Goal: Task Accomplishment & Management: Manage account settings

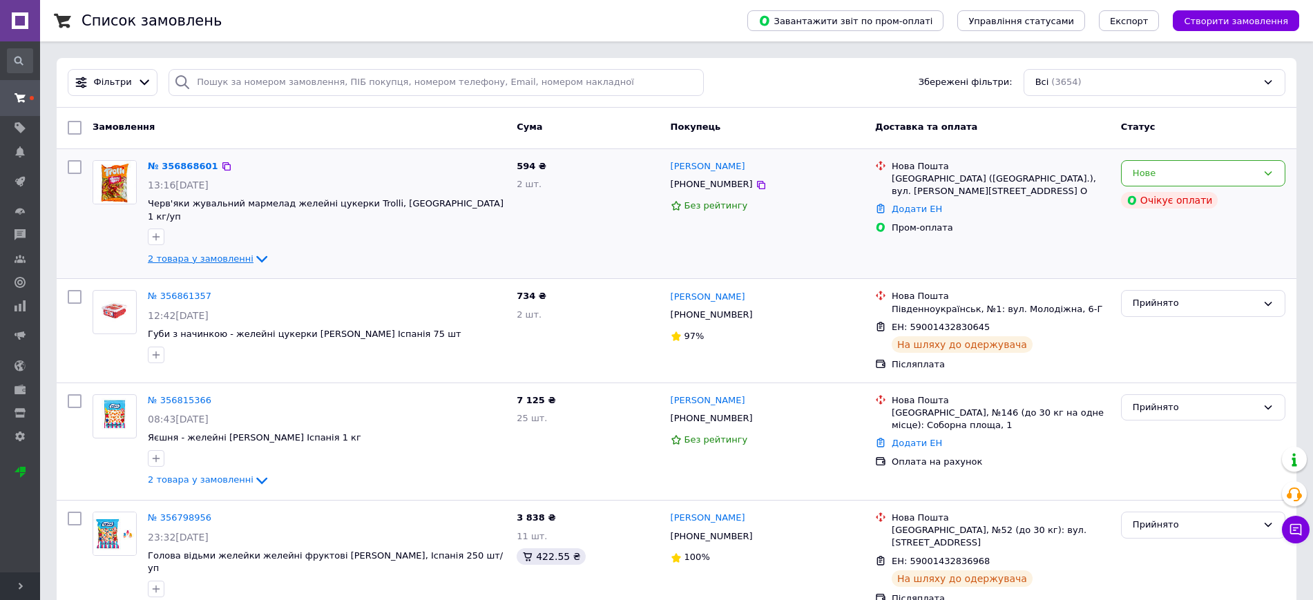
click at [207, 254] on span "2 товара у замовленні" at bounding box center [201, 259] width 106 height 10
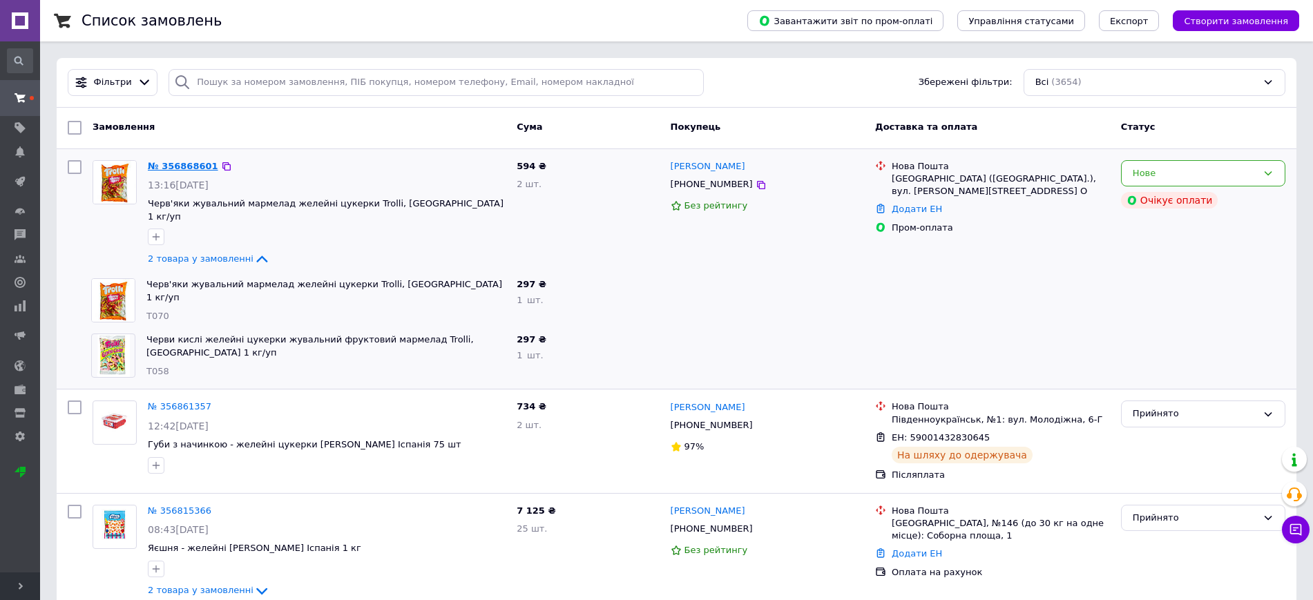
click at [182, 162] on link "№ 356868601" at bounding box center [183, 166] width 70 height 10
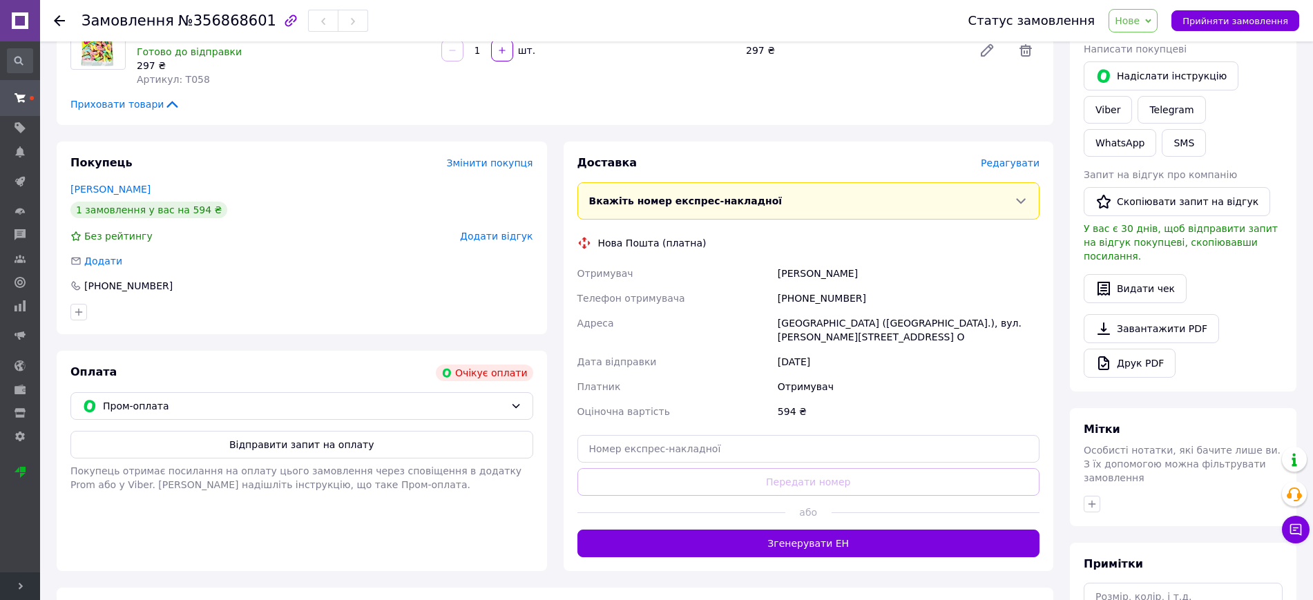
scroll to position [259, 0]
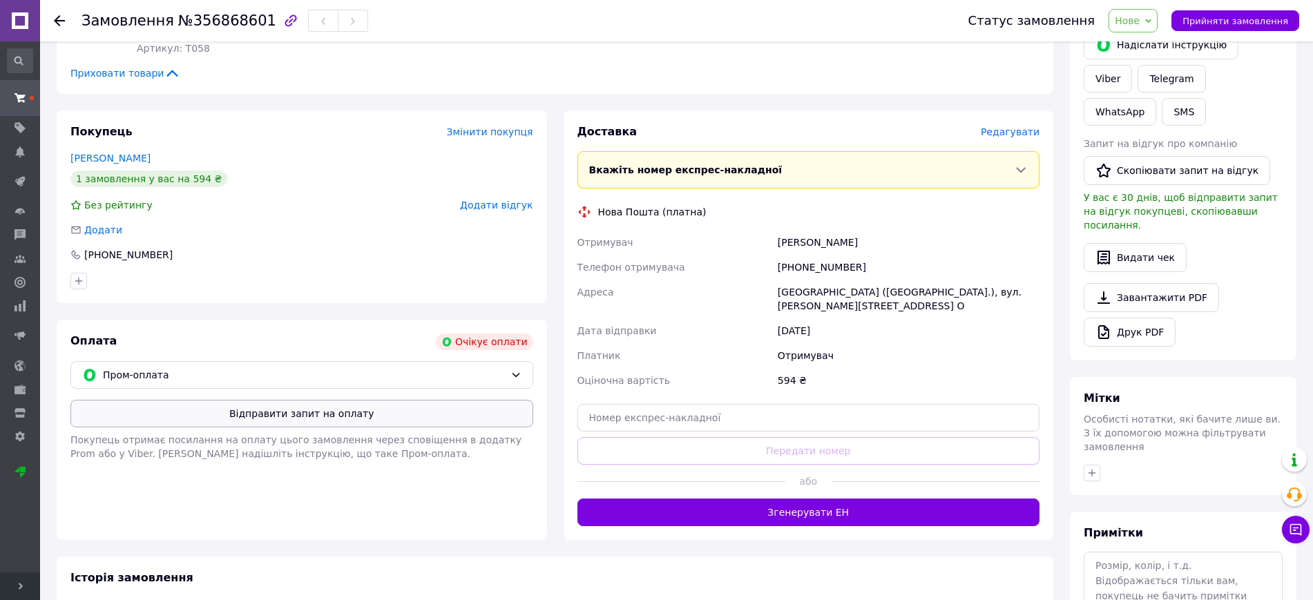
click at [305, 407] on button "Відправити запит на оплату" at bounding box center [301, 414] width 463 height 28
drag, startPoint x: 526, startPoint y: 340, endPoint x: 455, endPoint y: 335, distance: 72.0
click at [455, 335] on div "Очікує оплати" at bounding box center [484, 342] width 97 height 17
click at [543, 254] on div "Покупець Змінити покупця [PERSON_NAME] 1 замовлення у вас на 594 ₴ Без рейтингу…" at bounding box center [302, 207] width 490 height 193
